Goal: Book appointment/travel/reservation

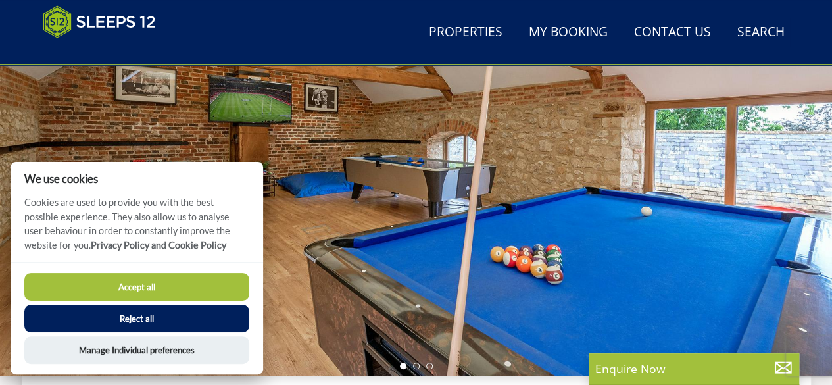
scroll to position [174, 0]
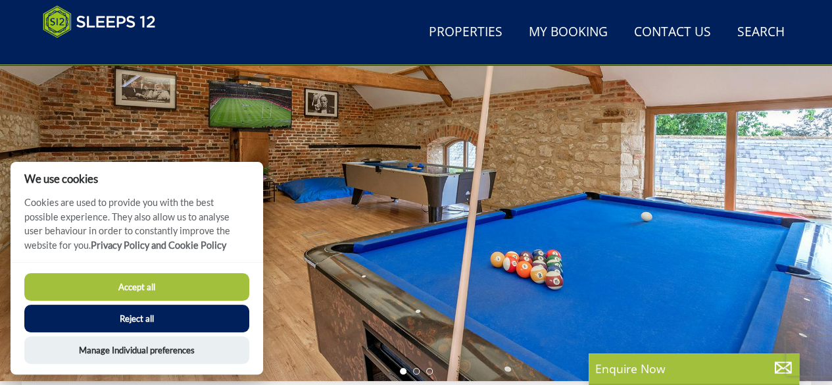
click at [178, 278] on button "Accept all" at bounding box center [136, 287] width 225 height 28
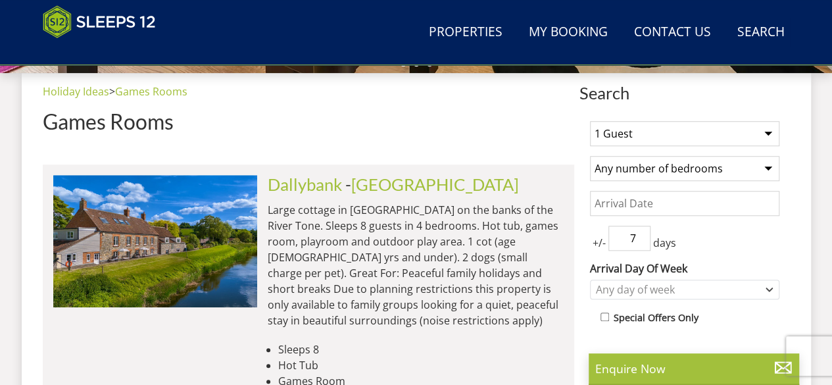
scroll to position [640, 0]
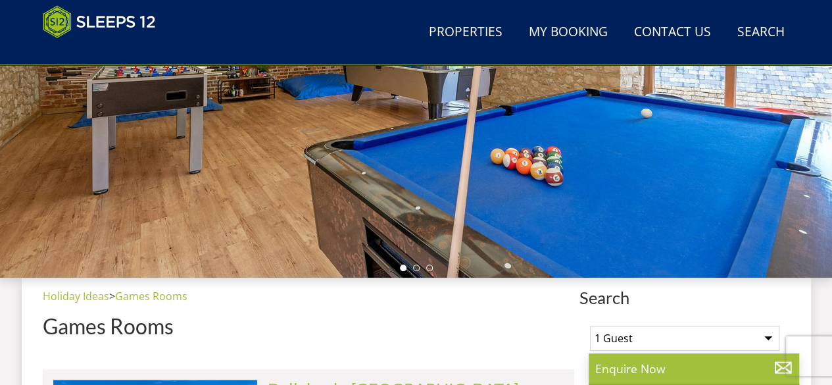
scroll to position [212, 0]
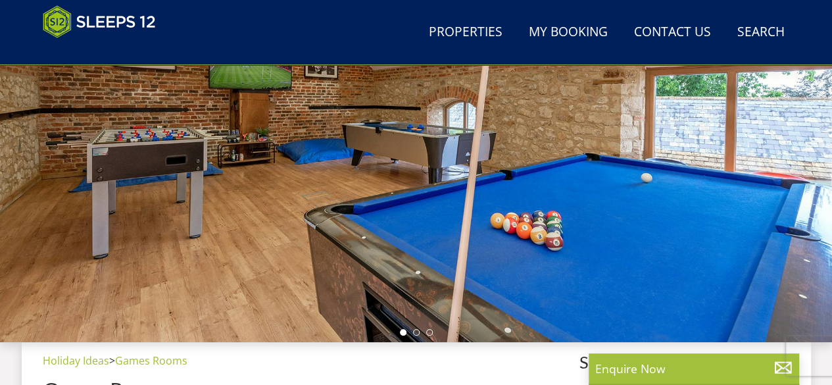
click at [757, 193] on div at bounding box center [416, 112] width 832 height 461
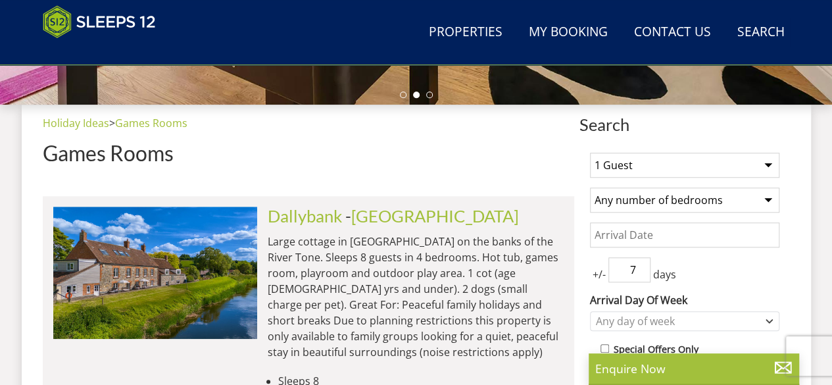
scroll to position [449, 0]
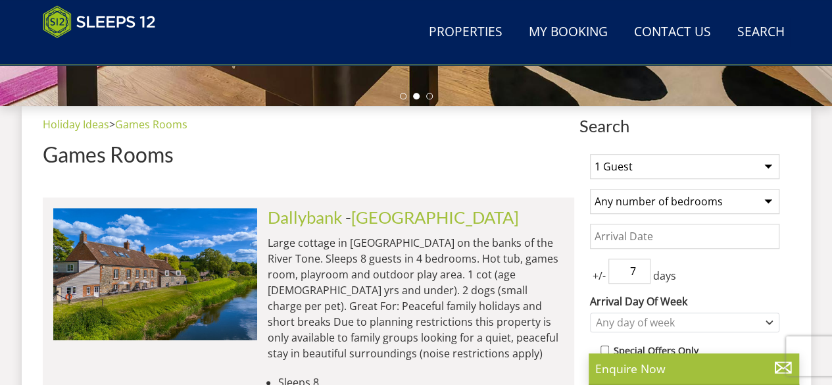
click at [634, 269] on input "7" at bounding box center [630, 271] width 42 height 25
click at [645, 276] on input "6" at bounding box center [630, 271] width 42 height 25
click at [645, 276] on input "5" at bounding box center [630, 271] width 42 height 25
click at [645, 276] on input "4" at bounding box center [630, 271] width 42 height 25
type input "3"
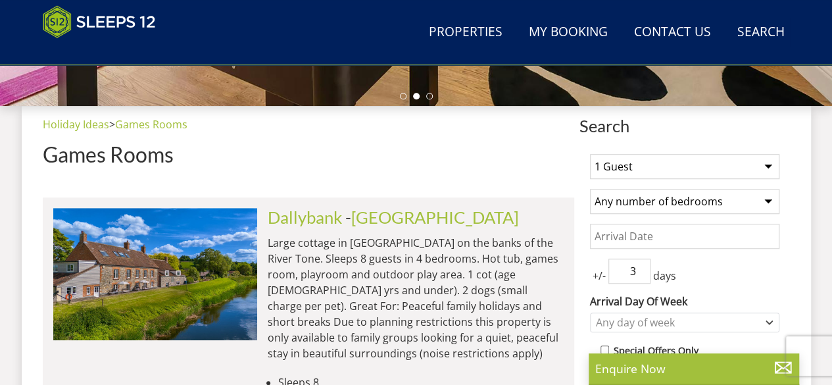
click at [645, 276] on input "3" at bounding box center [630, 271] width 42 height 25
click at [770, 168] on select "1 Guest 2 Guests 3 Guests 4 Guests 5 Guests 6 Guests 7 Guests 8 Guests 9 Guests…" at bounding box center [684, 166] width 189 height 25
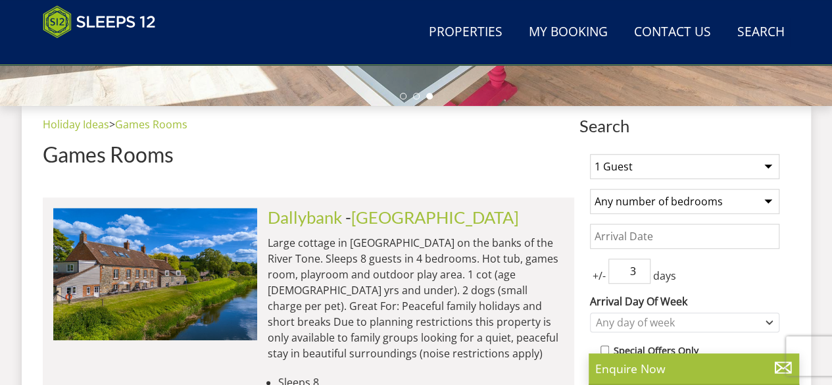
select select "10"
click at [590, 154] on select "1 Guest 2 Guests 3 Guests 4 Guests 5 Guests 6 Guests 7 Guests 8 Guests 9 Guests…" at bounding box center [684, 166] width 189 height 25
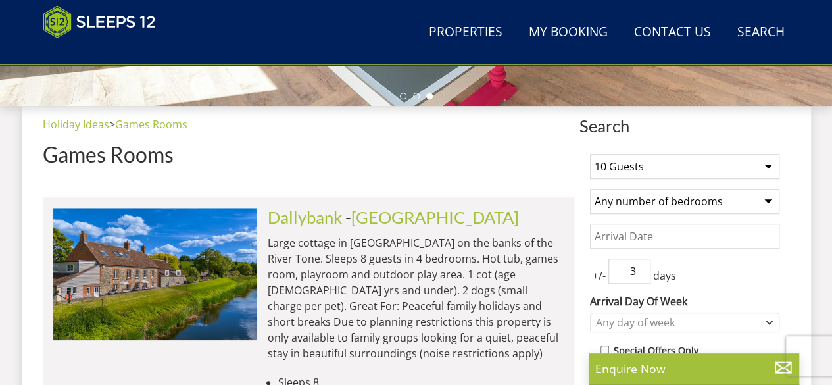
click at [770, 195] on select "Any number of bedrooms 3 Bedrooms 4 Bedrooms 5 Bedrooms 6 Bedrooms 7 Bedrooms 8…" at bounding box center [684, 201] width 189 height 25
click at [590, 189] on select "Any number of bedrooms 3 Bedrooms 4 Bedrooms 5 Bedrooms 6 Bedrooms 7 Bedrooms 8…" at bounding box center [684, 201] width 189 height 25
click at [739, 202] on select "Any number of bedrooms 3 Bedrooms 4 Bedrooms 5 Bedrooms 6 Bedrooms 7 Bedrooms 8…" at bounding box center [684, 201] width 189 height 25
select select "5"
click at [590, 189] on select "Any number of bedrooms 3 Bedrooms 4 Bedrooms 5 Bedrooms 6 Bedrooms 7 Bedrooms 8…" at bounding box center [684, 201] width 189 height 25
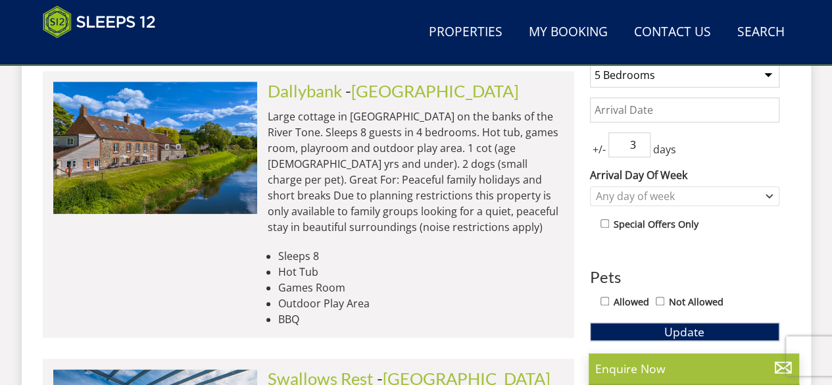
click at [710, 257] on div "1 Guest 2 Guests 3 Guests 4 Guests 5 Guests 6 Guests 7 Guests 8 Guests 9 Guests…" at bounding box center [685, 364] width 211 height 695
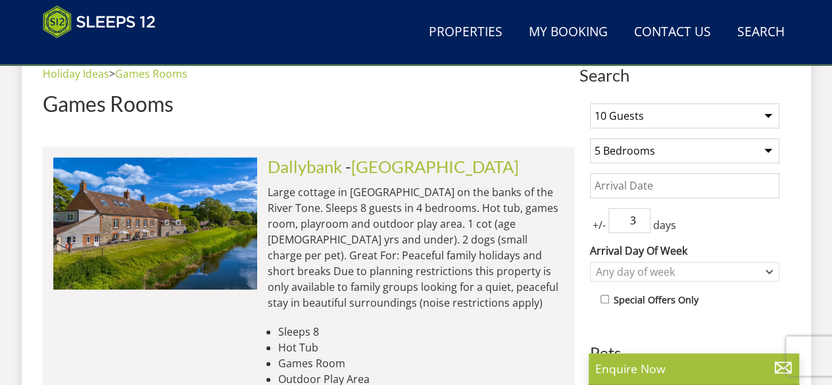
scroll to position [569, 0]
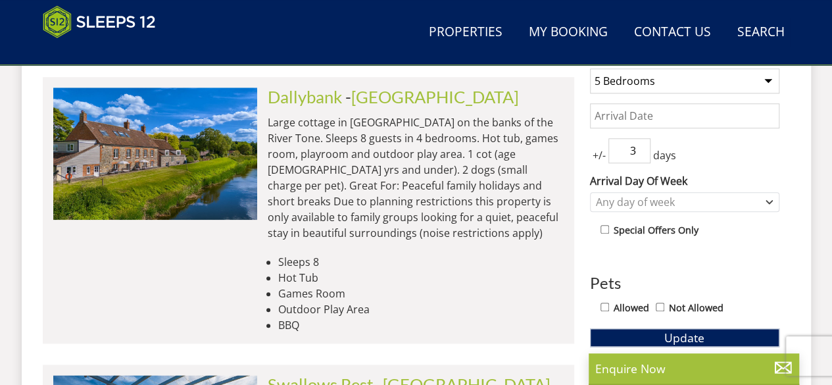
click at [699, 118] on input "Date" at bounding box center [684, 115] width 189 height 25
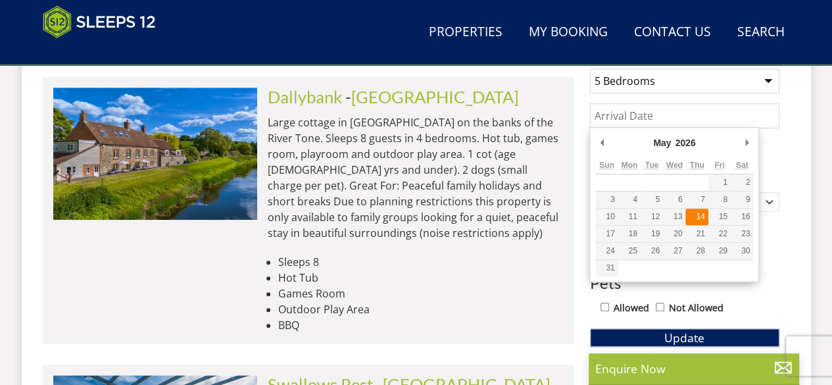
type input "[DATE]"
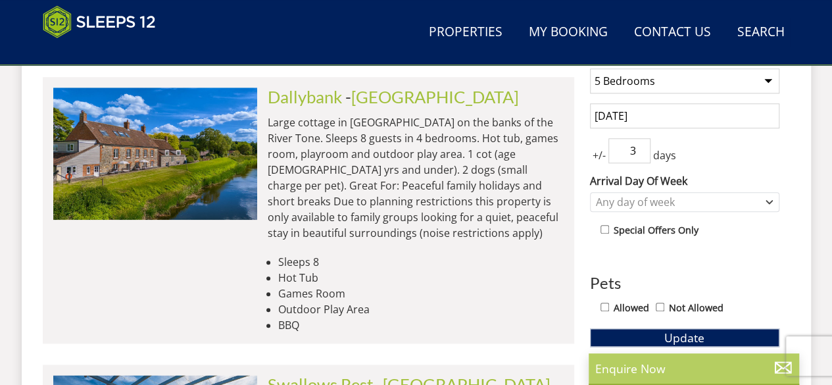
click at [683, 377] on p "Enquire Now" at bounding box center [693, 368] width 197 height 17
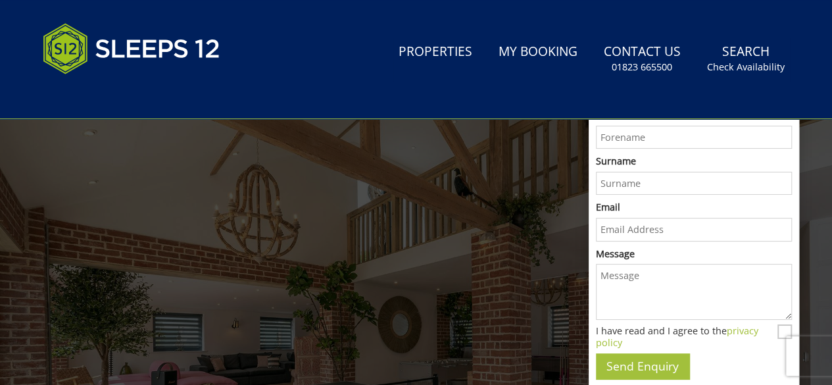
scroll to position [0, 0]
